Goal: Information Seeking & Learning: Learn about a topic

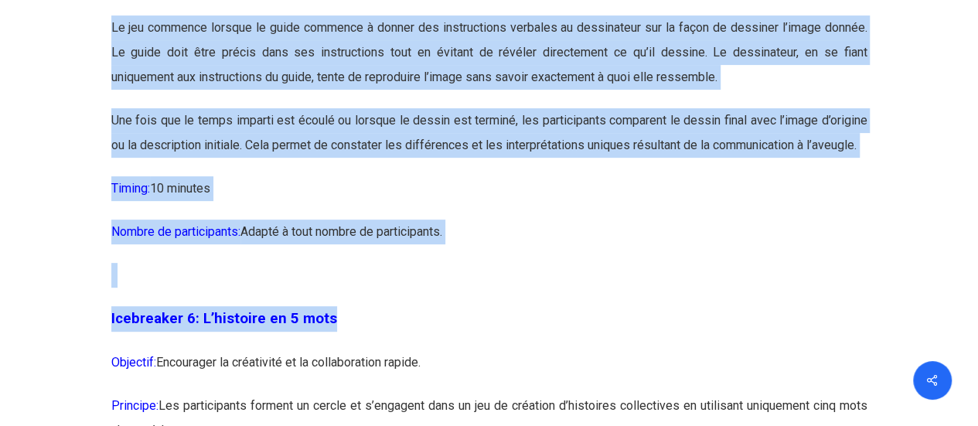
scroll to position [3148, 0]
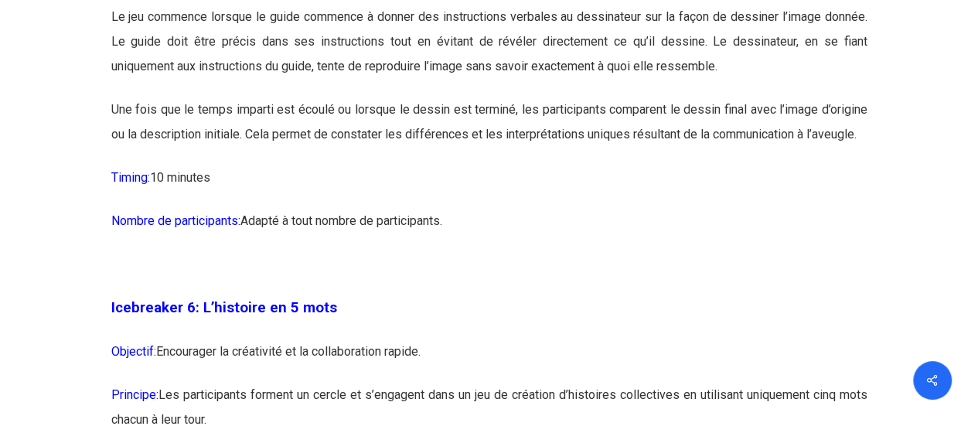
drag, startPoint x: 110, startPoint y: 128, endPoint x: 886, endPoint y: 168, distance: 777.1
click at [863, 155] on p "Une fois que le temps imparti est écoulé ou lorsque le dessin est terminé, les …" at bounding box center [489, 131] width 756 height 68
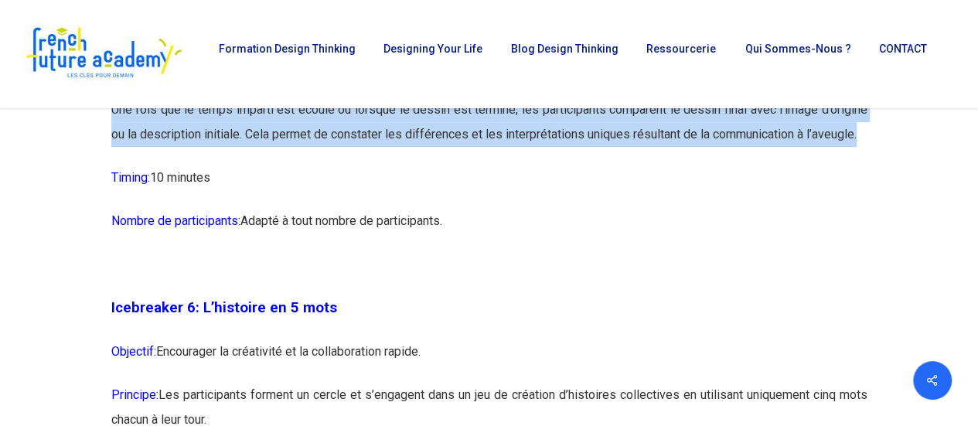
scroll to position [2999, 0]
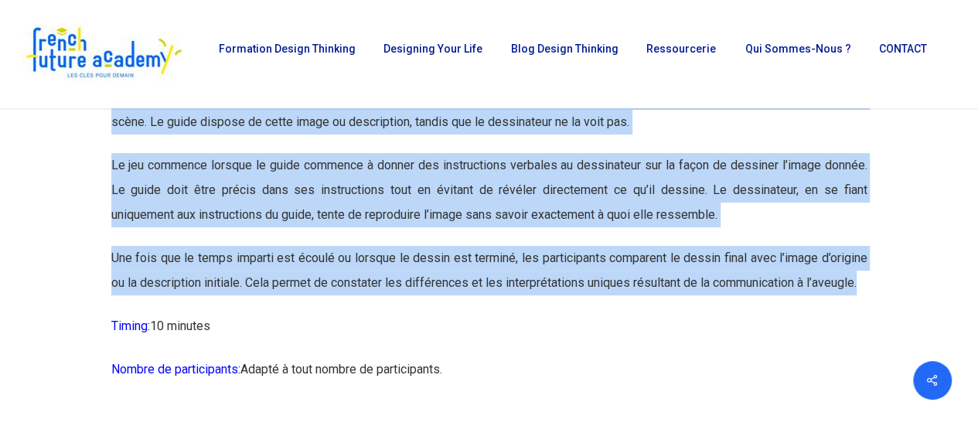
drag, startPoint x: 870, startPoint y: 159, endPoint x: 99, endPoint y: 124, distance: 772.2
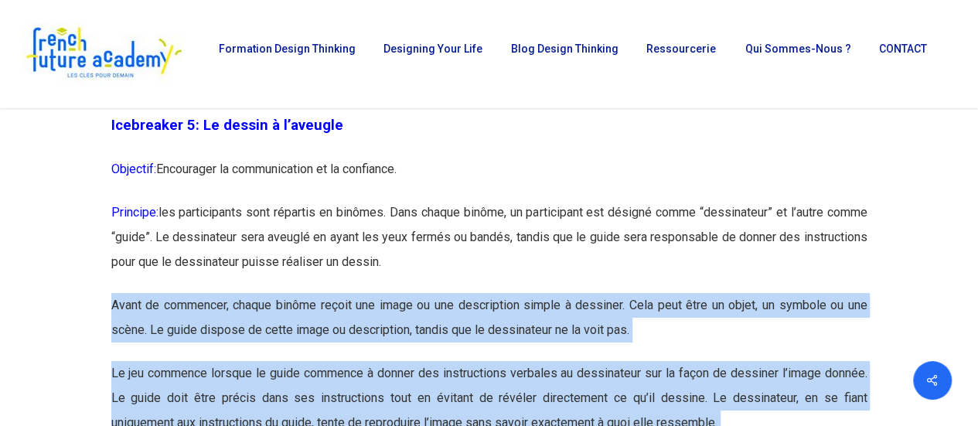
scroll to position [2767, 0]
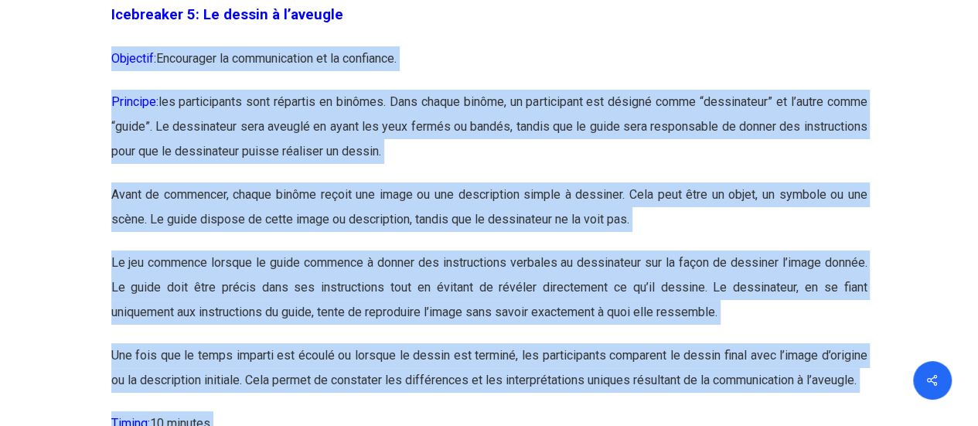
scroll to position [3026, 0]
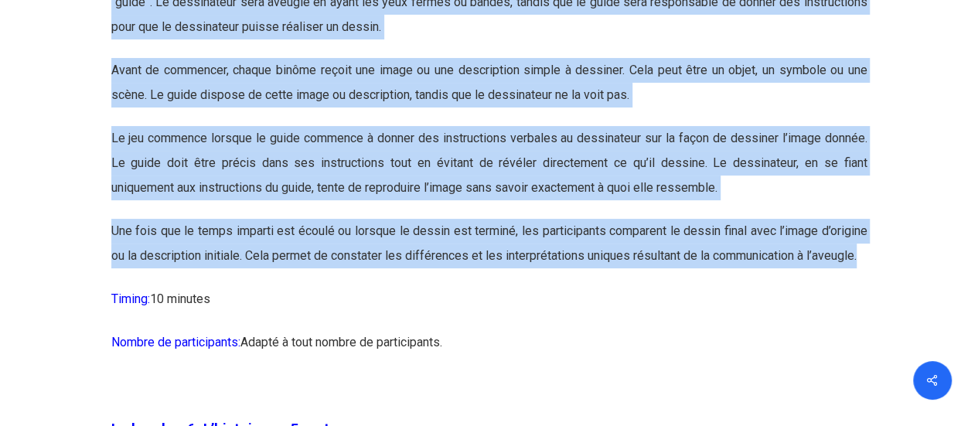
drag, startPoint x: 111, startPoint y: 221, endPoint x: 870, endPoint y: 285, distance: 761.0
copy div "Objectif: Encourager la communication et la confiance. Principe: les participan…"
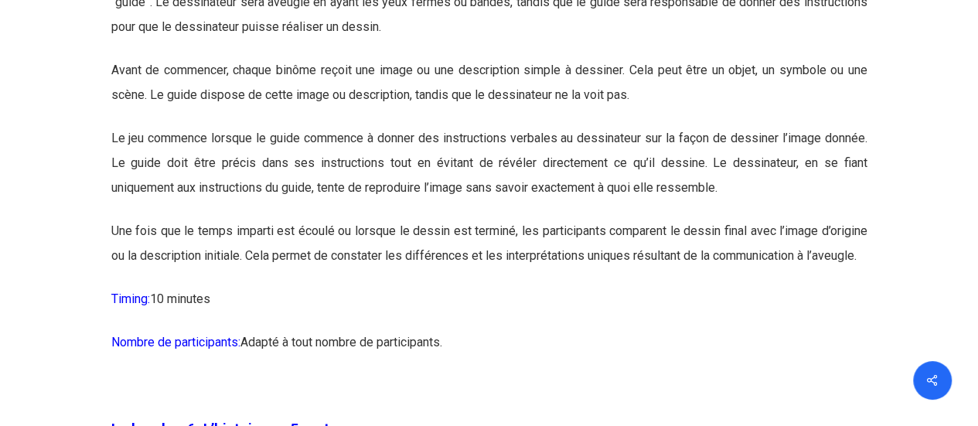
click at [585, 330] on p "Timing: 10 minutes" at bounding box center [489, 308] width 756 height 43
